Goal: Navigation & Orientation: Find specific page/section

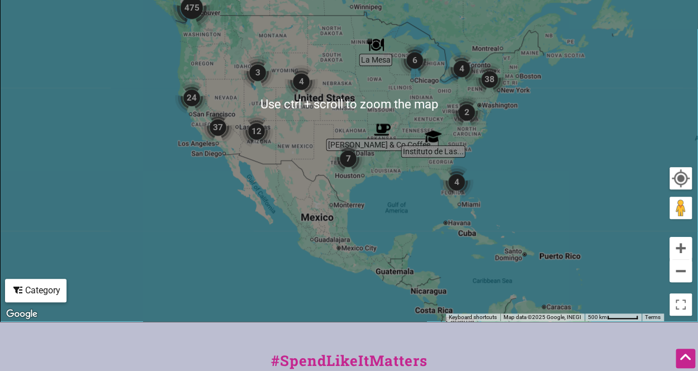
scroll to position [370, 0]
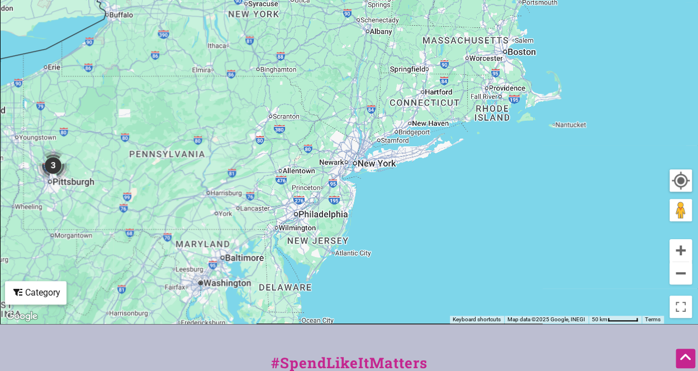
drag, startPoint x: 589, startPoint y: 128, endPoint x: 58, endPoint y: 276, distance: 551.9
click at [58, 276] on div "To navigate, press the arrow keys." at bounding box center [349, 106] width 697 height 435
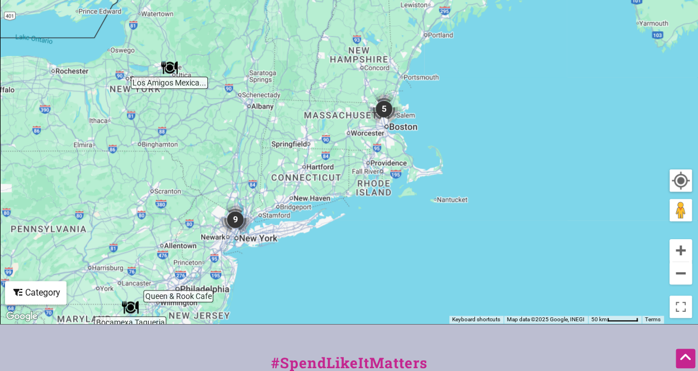
drag, startPoint x: 532, startPoint y: 78, endPoint x: 297, endPoint y: 236, distance: 283.1
click at [297, 236] on div "To navigate, press the arrow keys." at bounding box center [349, 106] width 697 height 435
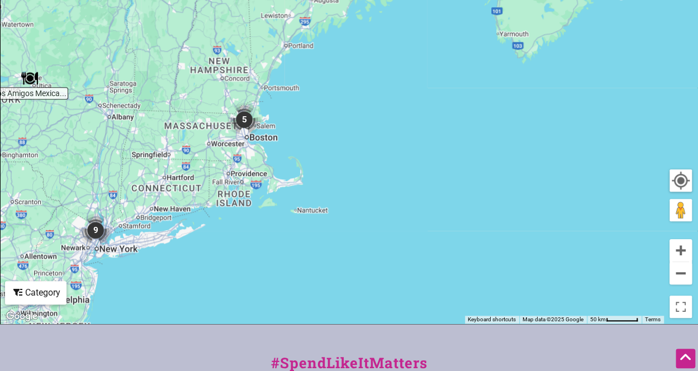
drag, startPoint x: 470, startPoint y: 117, endPoint x: 436, endPoint y: 35, distance: 89.3
click at [436, 35] on div "To navigate, press the arrow keys." at bounding box center [349, 106] width 697 height 435
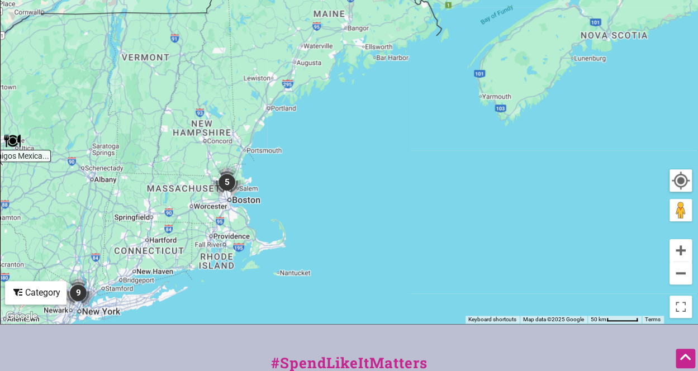
drag, startPoint x: 168, startPoint y: 223, endPoint x: 159, endPoint y: 311, distance: 88.2
click at [159, 311] on div "To navigate, press the arrow keys." at bounding box center [349, 106] width 697 height 435
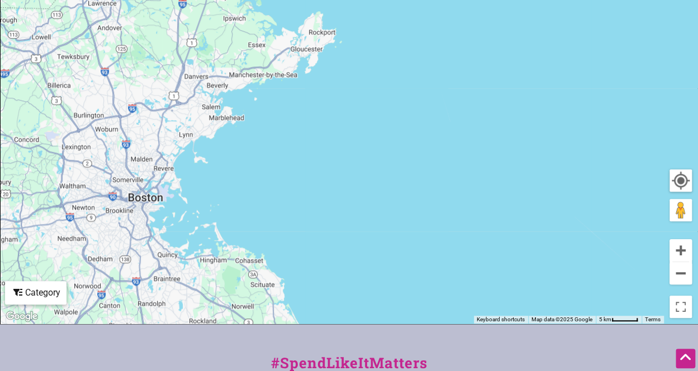
drag, startPoint x: 244, startPoint y: 242, endPoint x: 315, endPoint y: 58, distance: 197.1
click at [315, 58] on div "To navigate, press the arrow keys." at bounding box center [349, 106] width 697 height 435
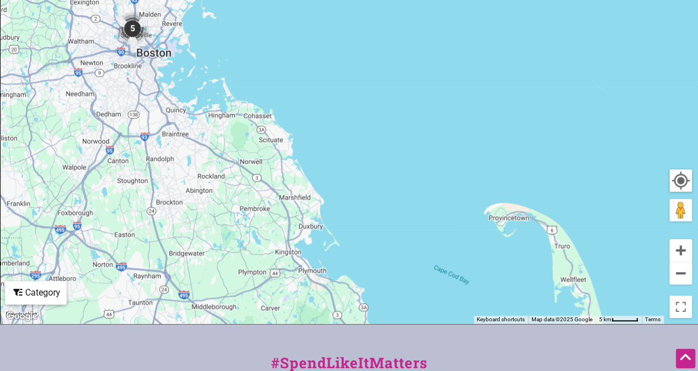
drag, startPoint x: 210, startPoint y: 239, endPoint x: 224, endPoint y: 90, distance: 149.3
click at [224, 90] on div "To navigate, press the arrow keys." at bounding box center [349, 106] width 697 height 435
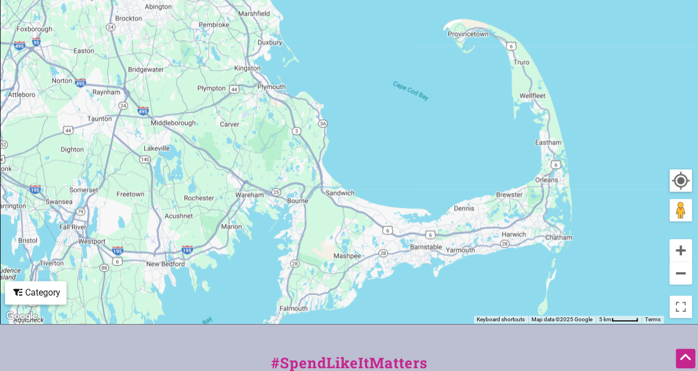
drag, startPoint x: 323, startPoint y: 172, endPoint x: 267, endPoint y: -49, distance: 227.2
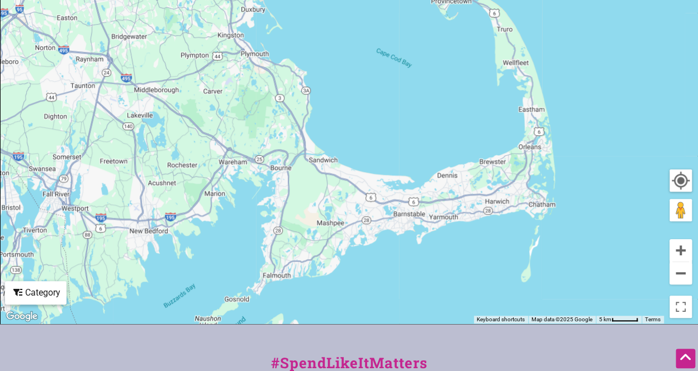
click at [366, 211] on div "To navigate, press the arrow keys." at bounding box center [349, 106] width 697 height 435
click at [277, 187] on div "To navigate, press the arrow keys." at bounding box center [349, 106] width 697 height 435
click at [271, 97] on div "To navigate, press the arrow keys." at bounding box center [349, 106] width 697 height 435
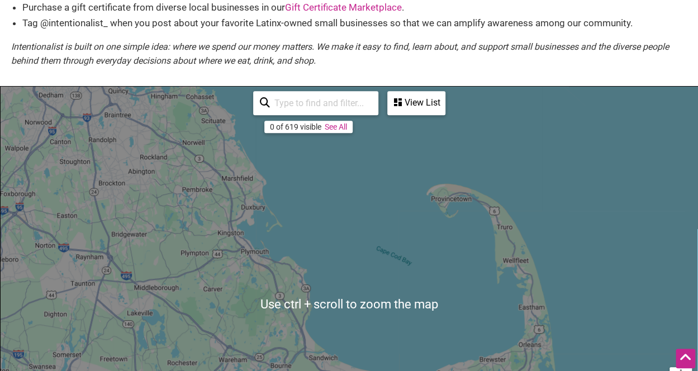
scroll to position [173, 0]
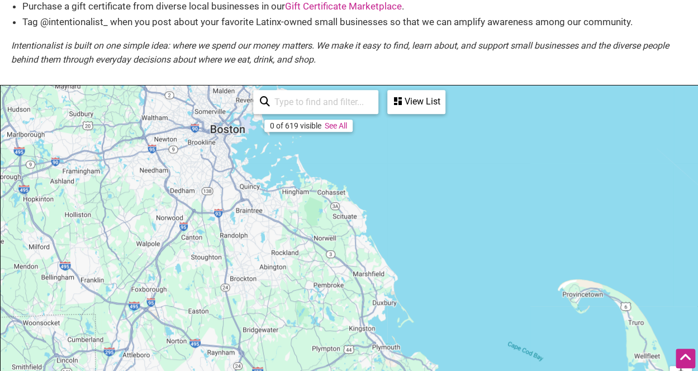
drag, startPoint x: 184, startPoint y: 147, endPoint x: 319, endPoint y: 249, distance: 168.8
click at [319, 249] on div "To navigate, press the arrow keys." at bounding box center [349, 303] width 697 height 435
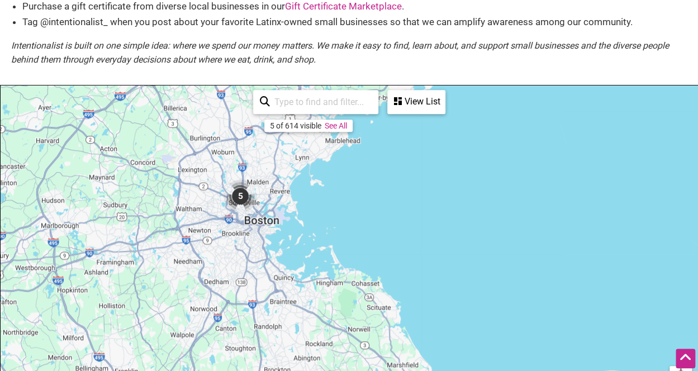
drag, startPoint x: 321, startPoint y: 266, endPoint x: 361, endPoint y: 365, distance: 106.6
click at [361, 365] on div "To navigate, press the arrow keys." at bounding box center [349, 303] width 697 height 435
click at [238, 196] on img "5" at bounding box center [239, 197] width 42 height 42
